Goal: Task Accomplishment & Management: Manage account settings

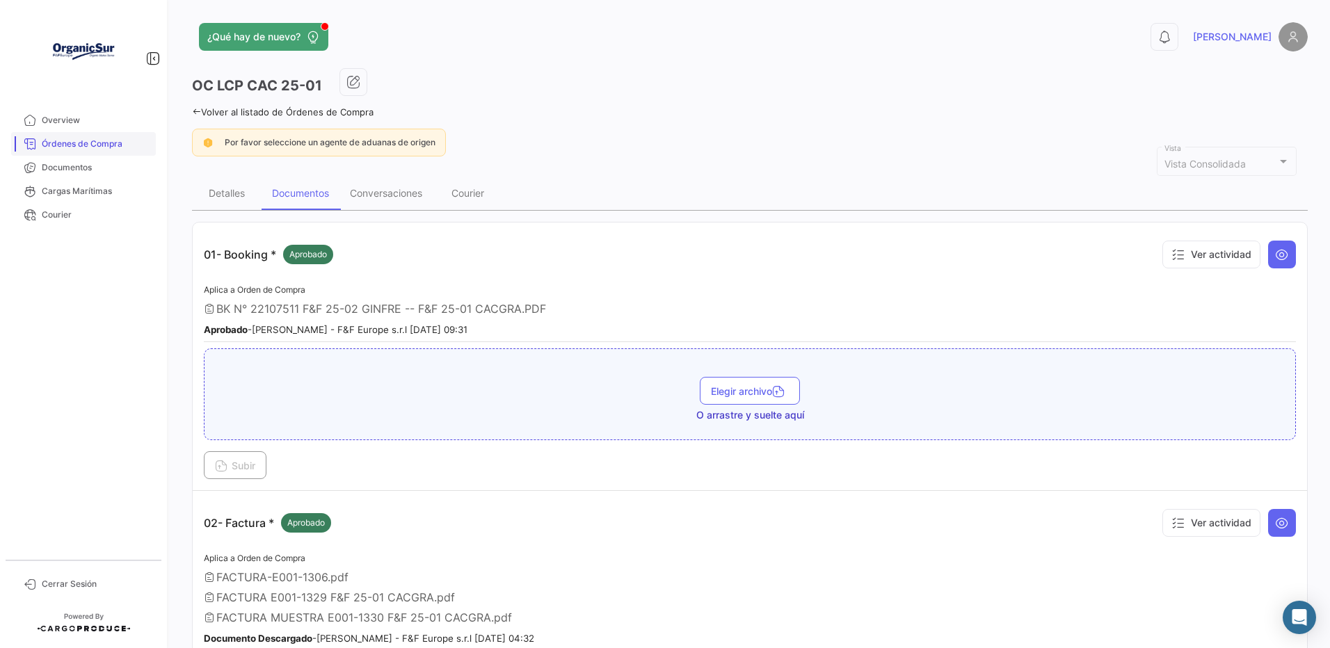
scroll to position [2203, 0]
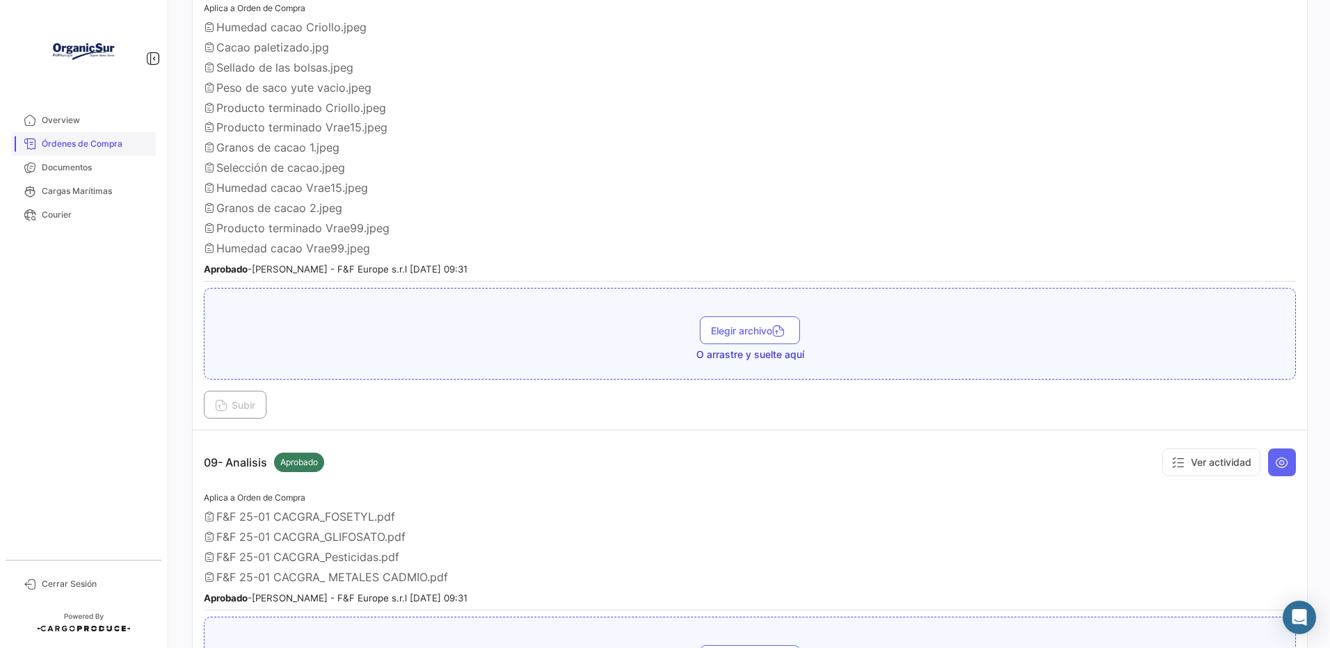
click at [122, 151] on link "Órdenes de Compra" at bounding box center [83, 144] width 145 height 24
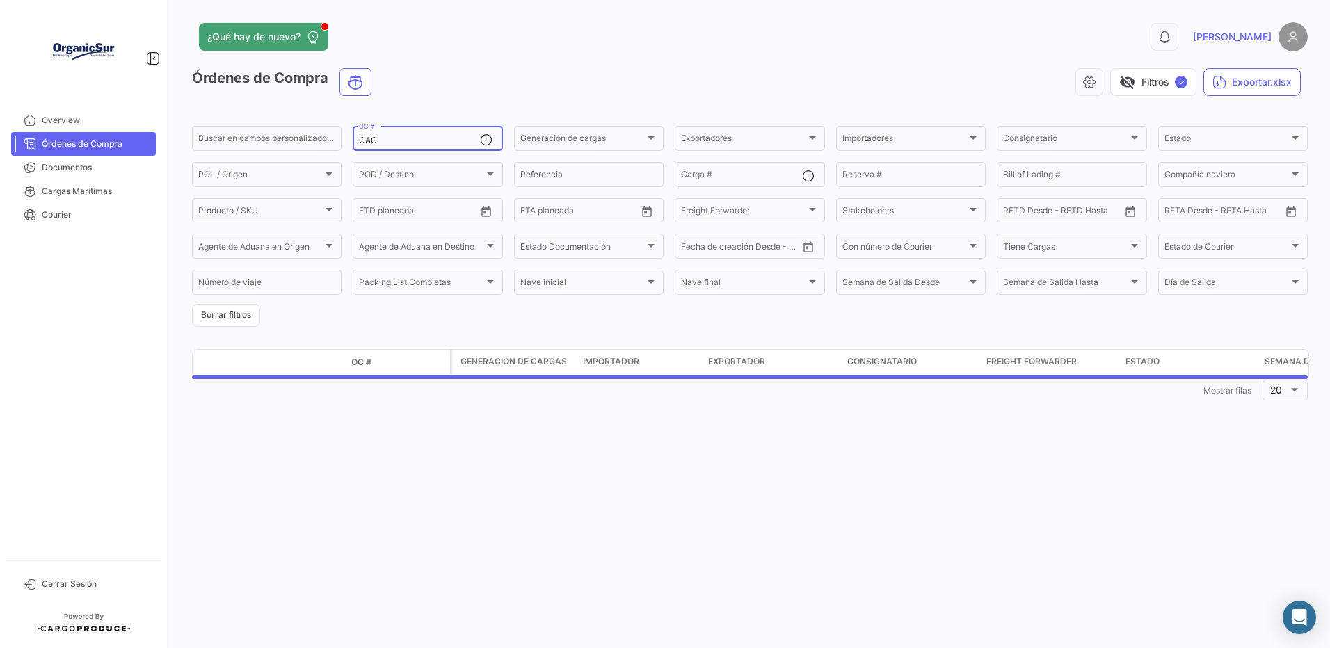
click at [385, 144] on input "CAC" at bounding box center [419, 141] width 120 height 10
click at [364, 140] on input "CAC" at bounding box center [419, 141] width 120 height 10
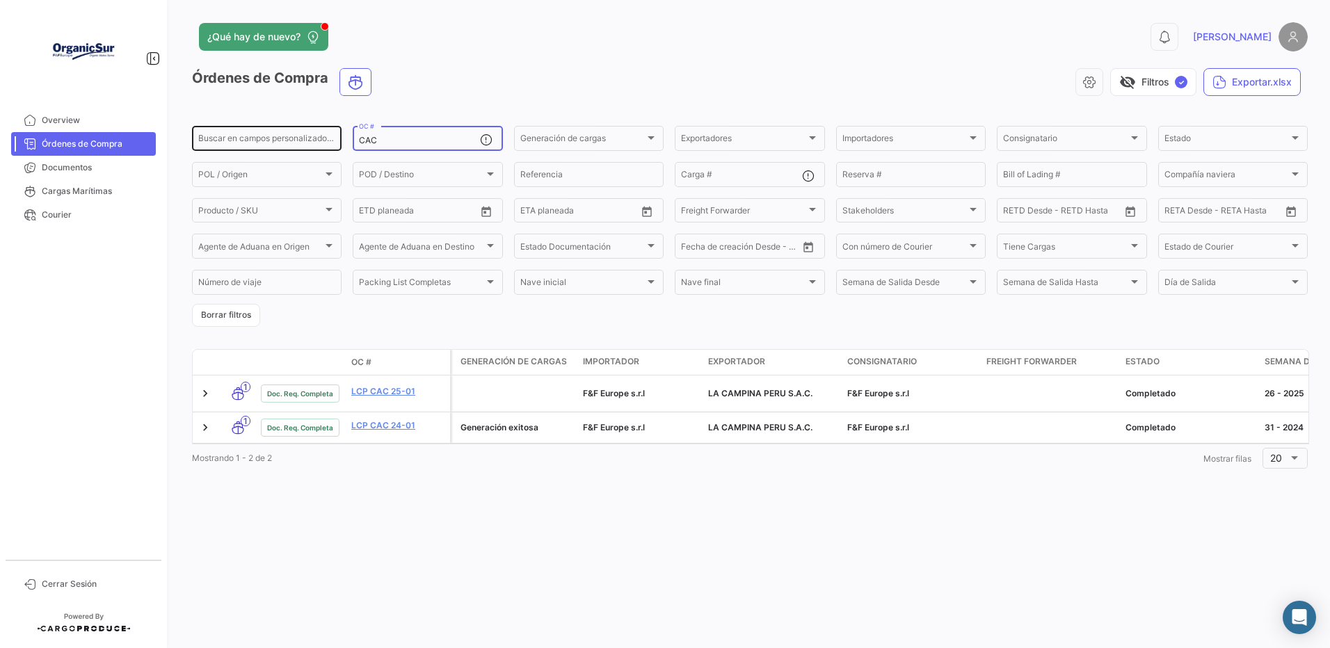
drag, startPoint x: 389, startPoint y: 141, endPoint x: 319, endPoint y: 148, distance: 69.9
click at [0, 0] on div "Buscar en [PERSON_NAME] personalizados... CAC OC # Generación [PERSON_NAME] Gen…" at bounding box center [0, 0] width 0 height 0
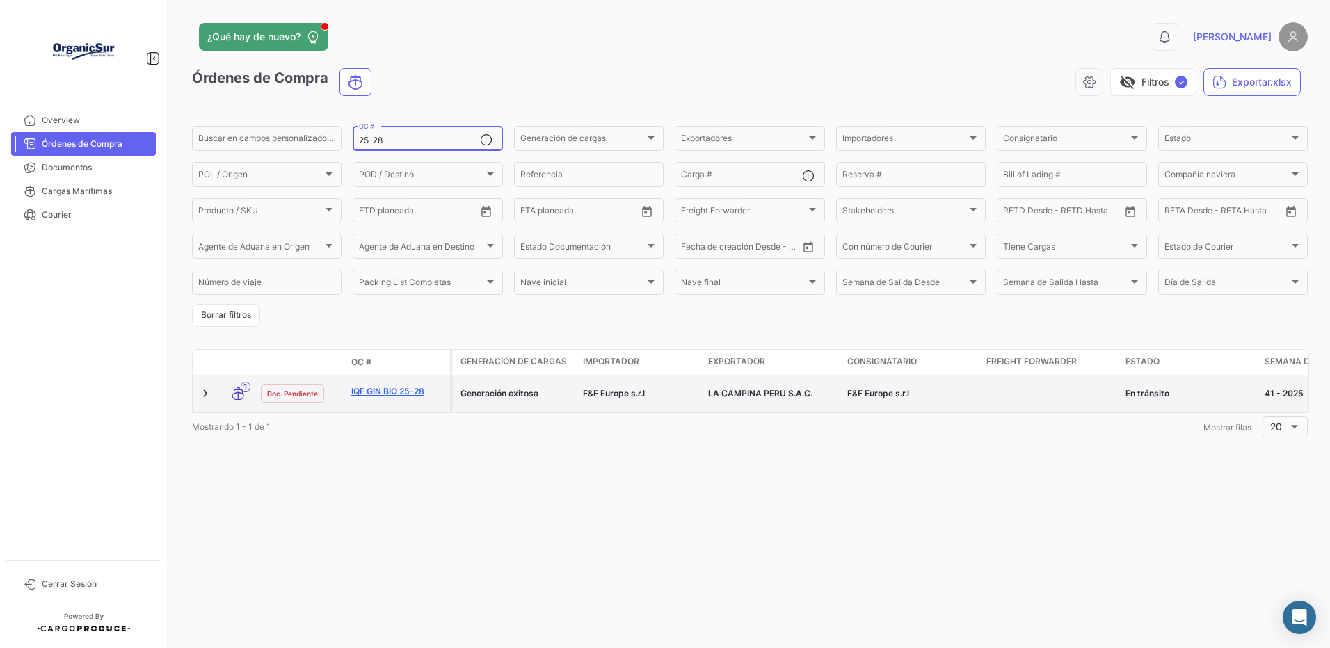
type input "25-28"
click at [420, 398] on link "IQF GIN BIO 25-28" at bounding box center [397, 391] width 93 height 13
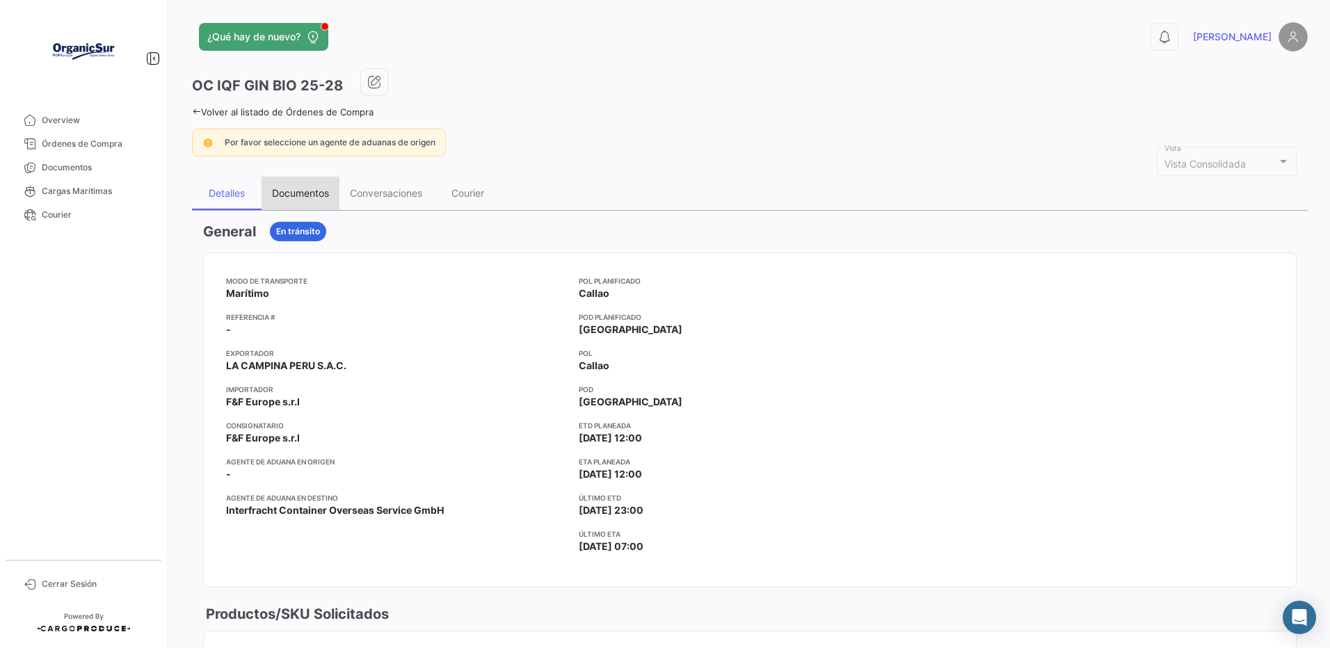
click at [294, 195] on div "Documentos" at bounding box center [300, 193] width 57 height 12
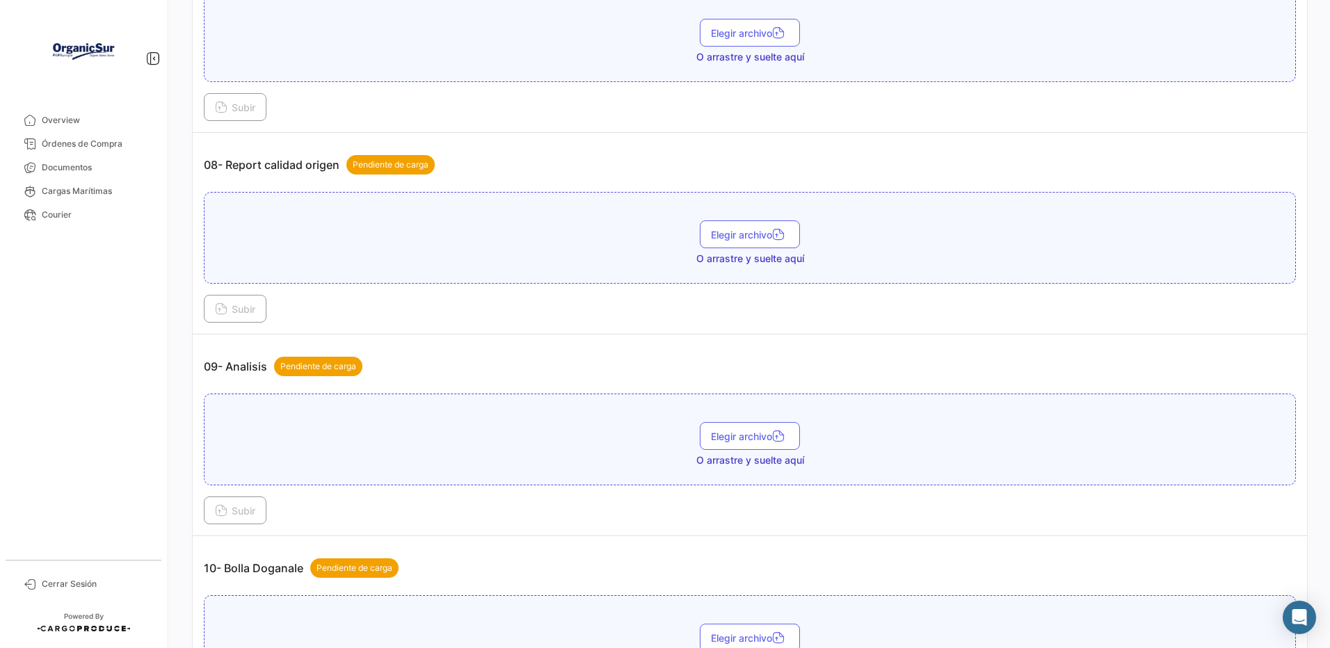
scroll to position [1901, 0]
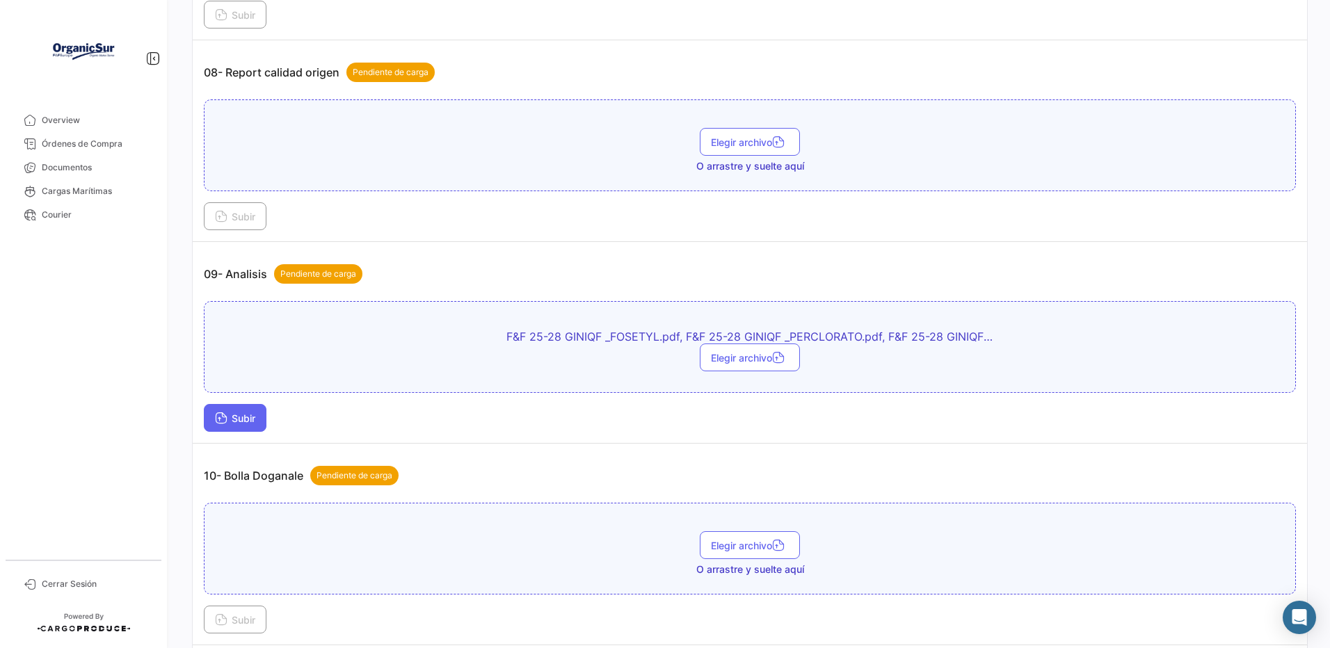
click at [248, 432] on button "Subir" at bounding box center [235, 418] width 63 height 28
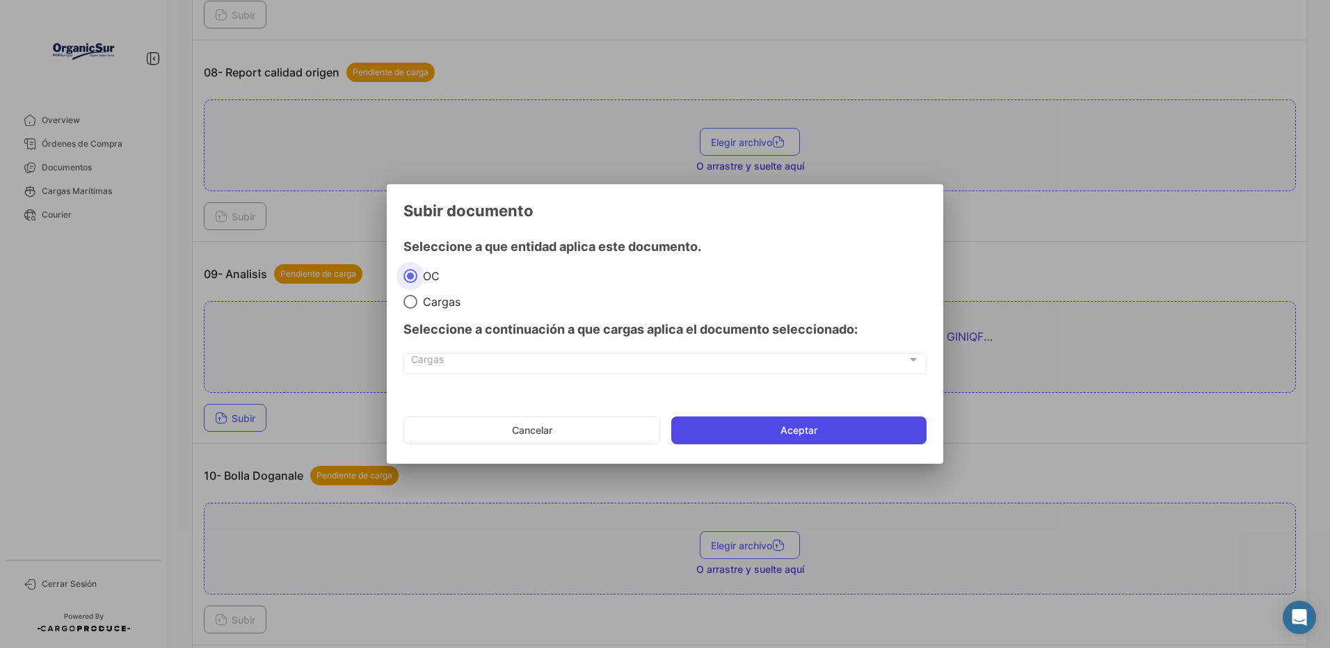
click at [694, 431] on button "Aceptar" at bounding box center [798, 431] width 255 height 28
